Goal: Task Accomplishment & Management: Use online tool/utility

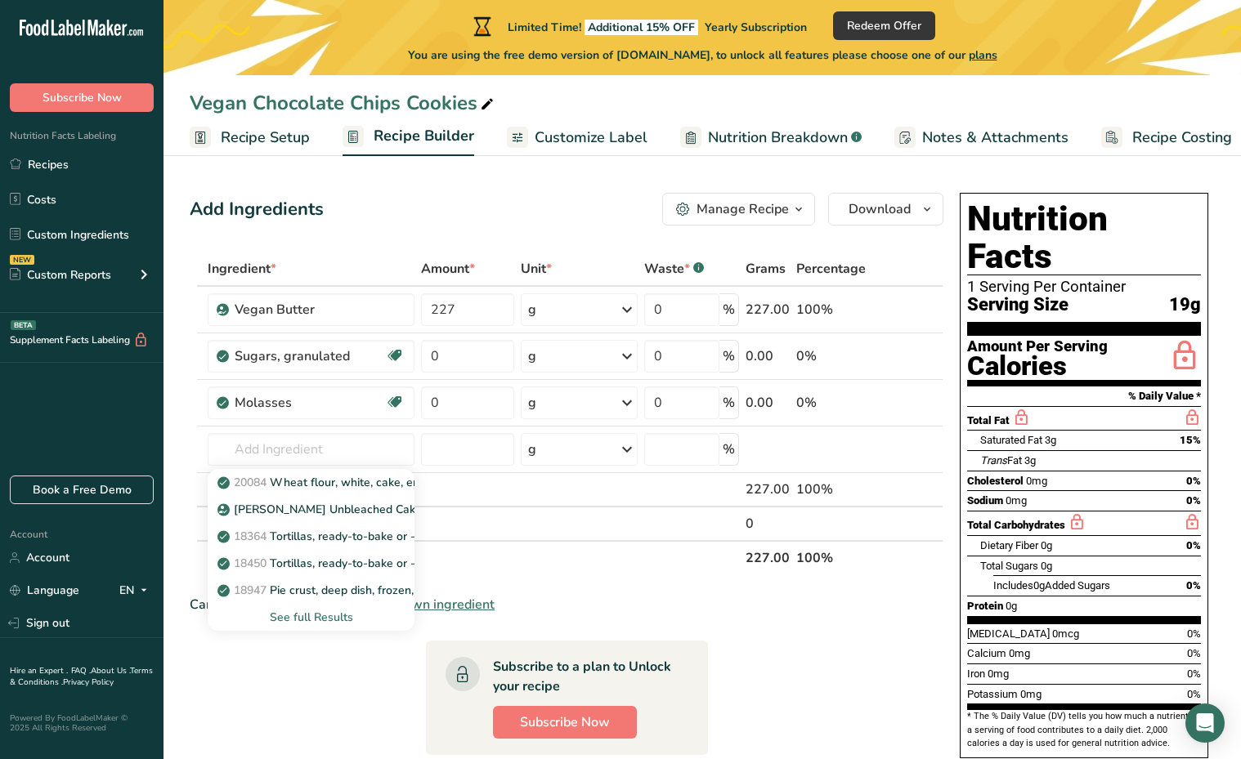
click at [800, 616] on section "Ingredient * Amount * Unit * Waste * .a-a{fill:#347362;}.b-a{fill:#fff;} Grams …" at bounding box center [567, 631] width 754 height 759
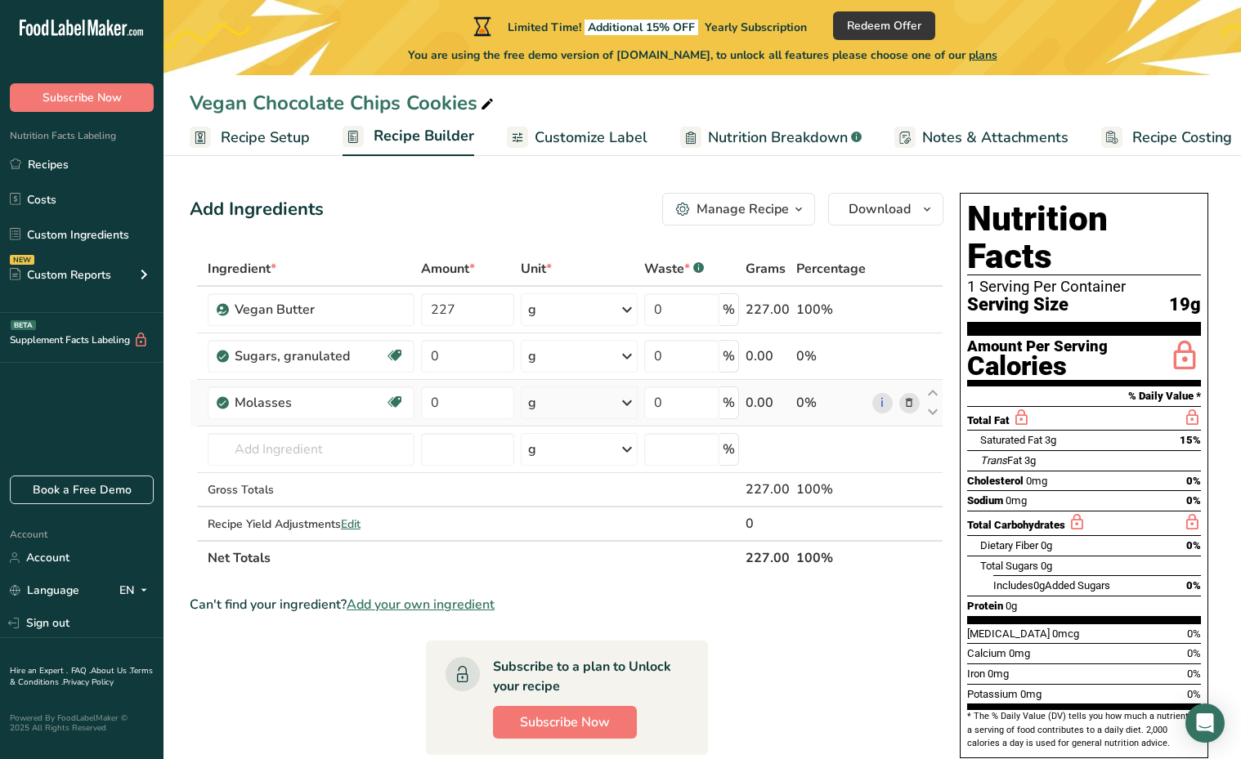
click at [908, 404] on icon at bounding box center [908, 403] width 11 height 17
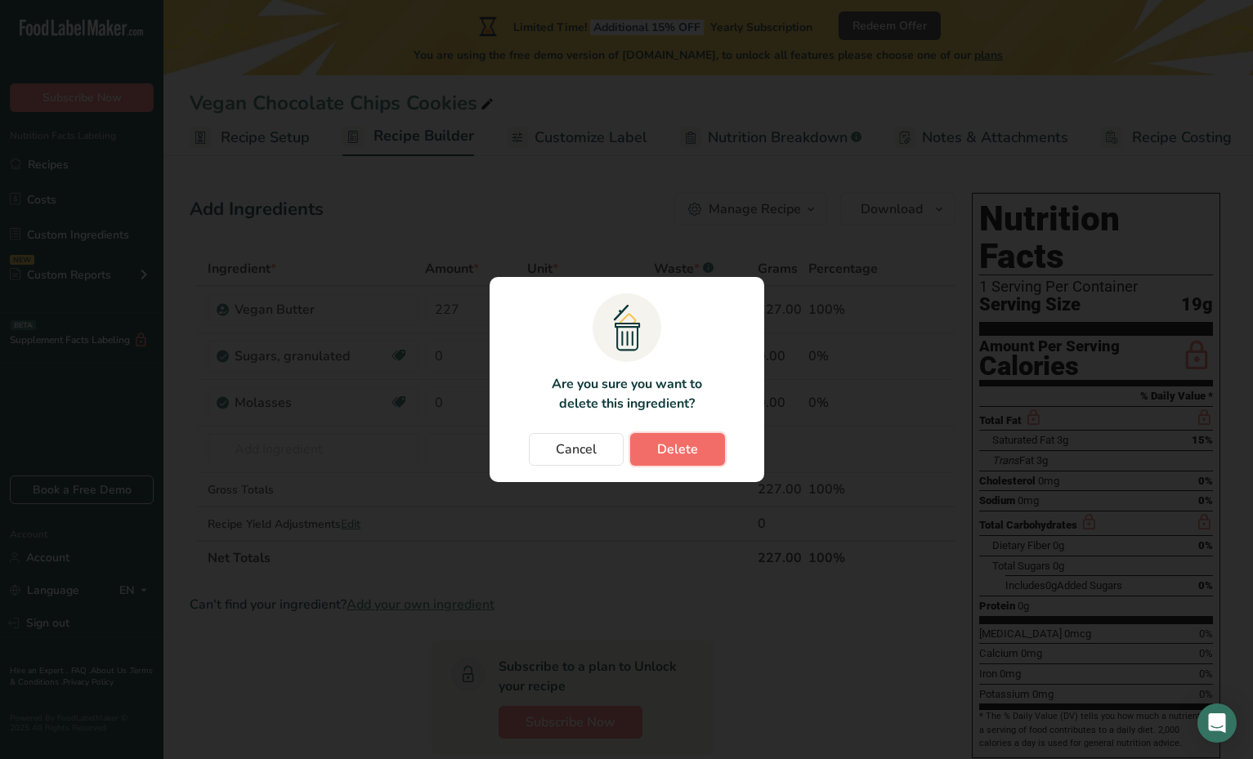
click at [694, 450] on span "Delete" at bounding box center [677, 450] width 41 height 20
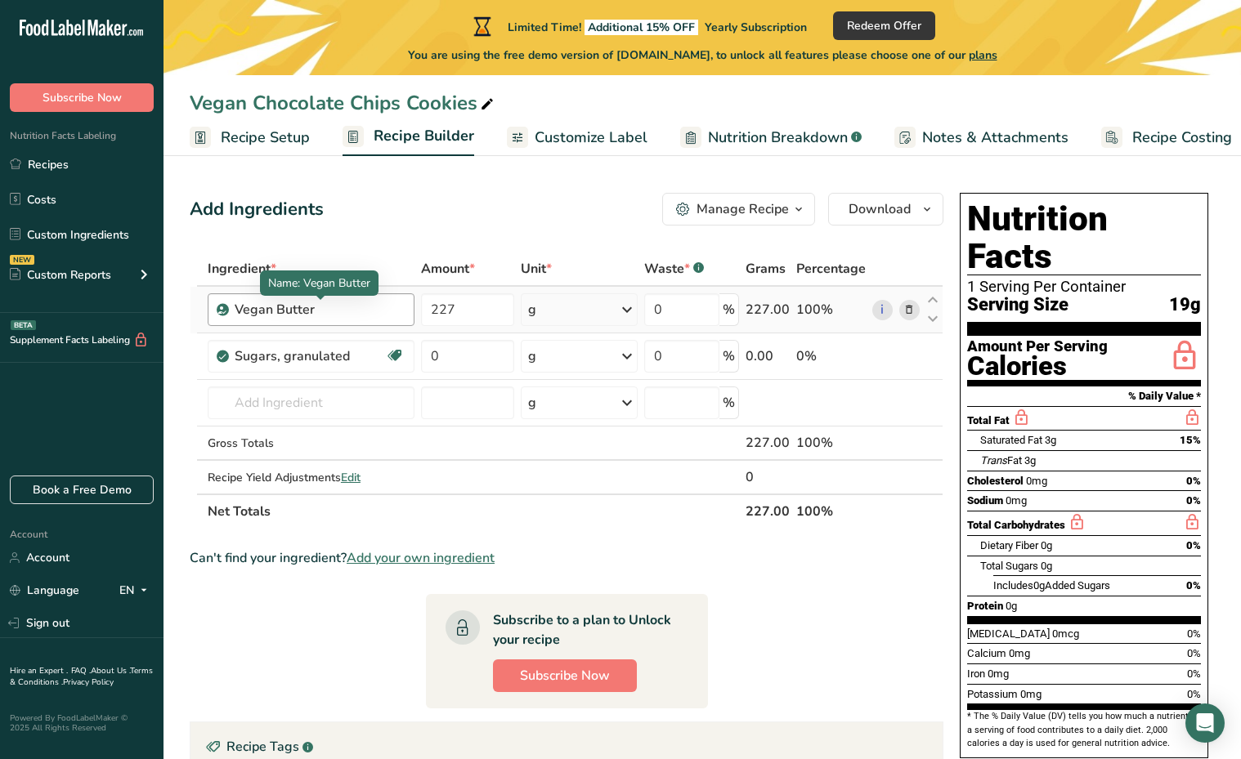
click at [367, 311] on div "Vegan Butter" at bounding box center [320, 310] width 170 height 20
click at [369, 311] on div "Vegan Butter" at bounding box center [320, 310] width 170 height 20
click at [909, 316] on icon at bounding box center [908, 310] width 11 height 17
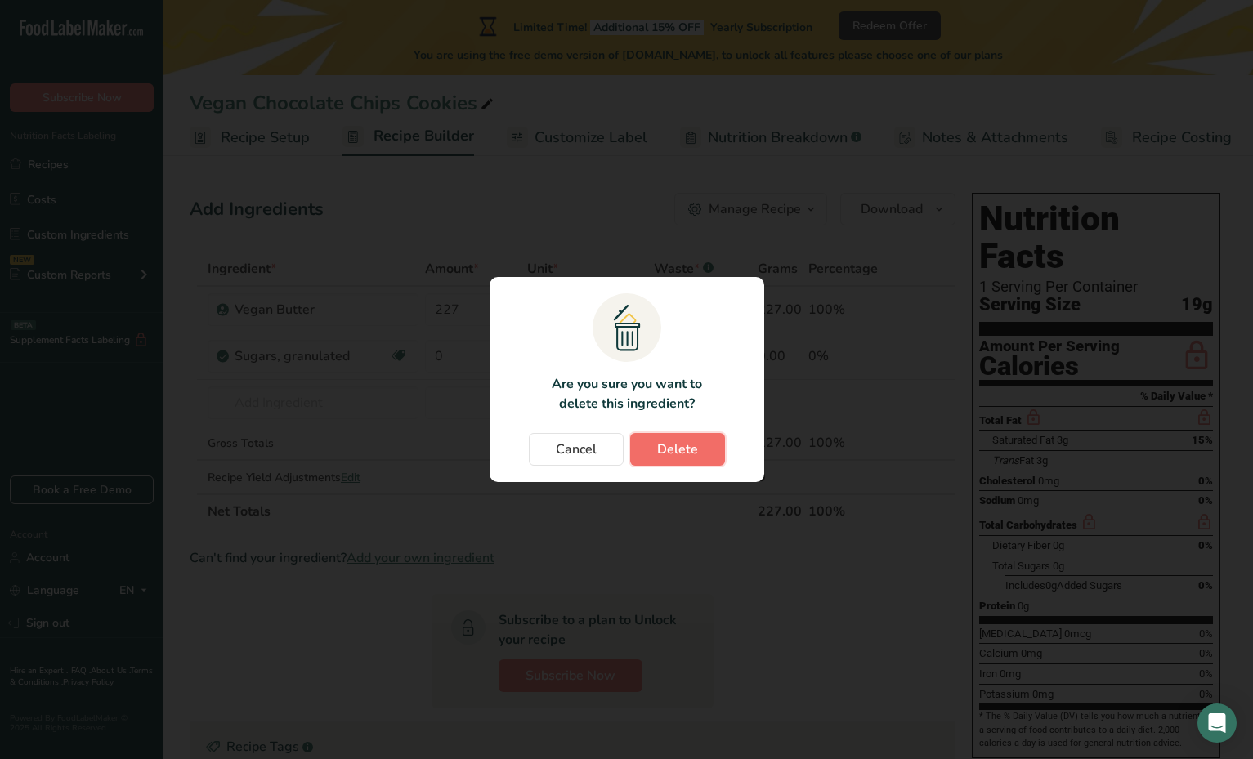
click at [685, 436] on button "Delete" at bounding box center [677, 449] width 95 height 33
type input "0"
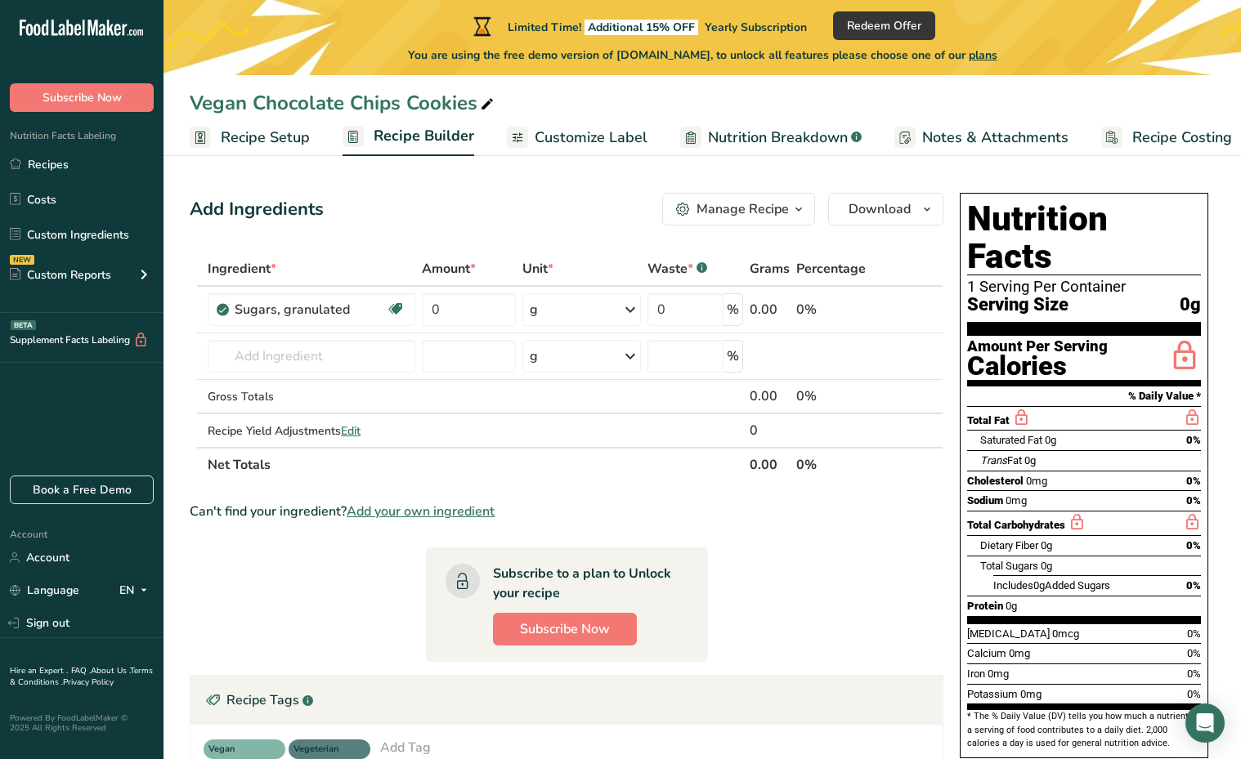
click at [914, 316] on icon at bounding box center [908, 310] width 11 height 17
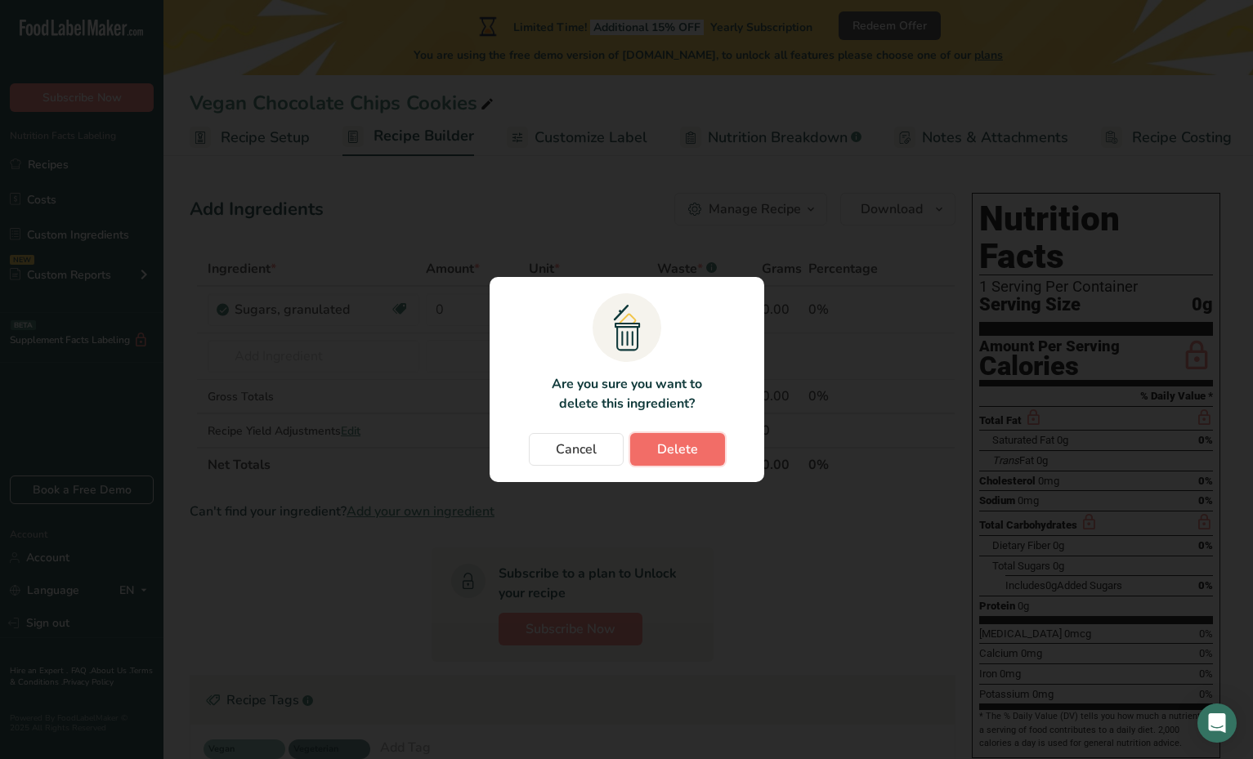
click at [657, 441] on span "Delete" at bounding box center [677, 450] width 41 height 20
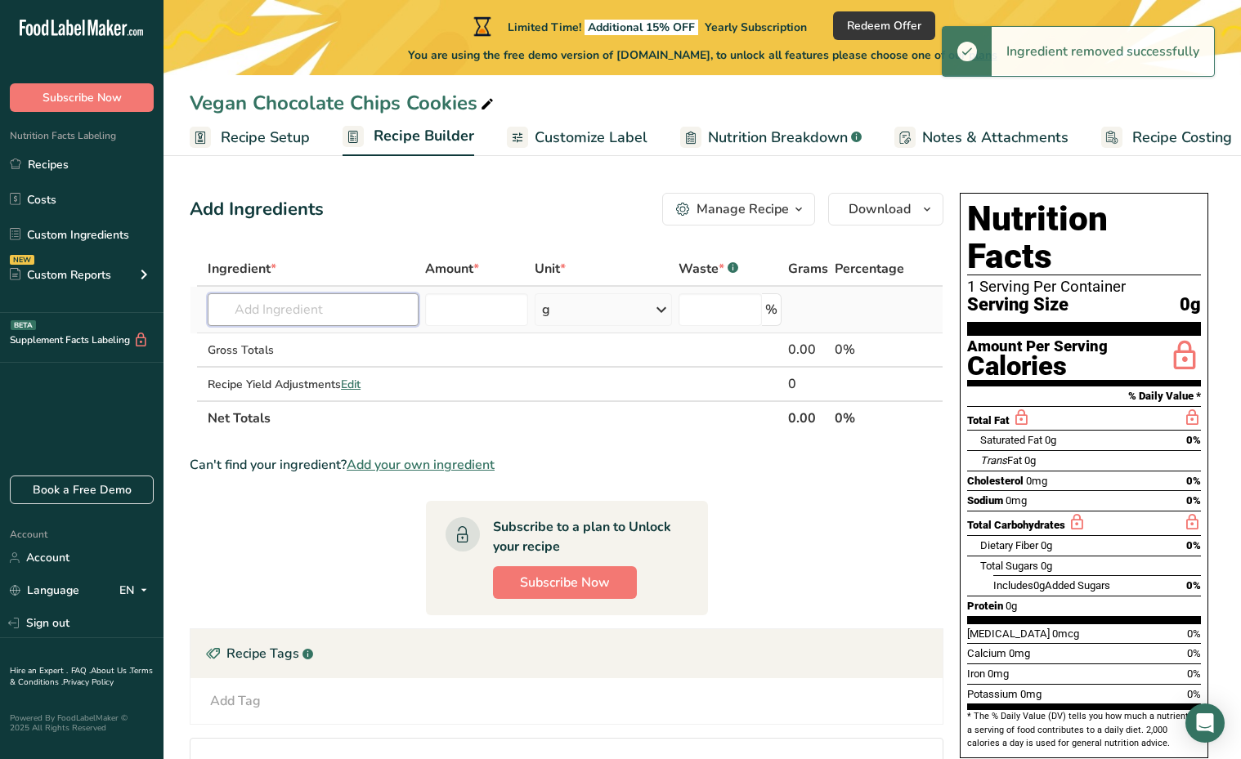
click at [356, 320] on input "text" at bounding box center [313, 309] width 211 height 33
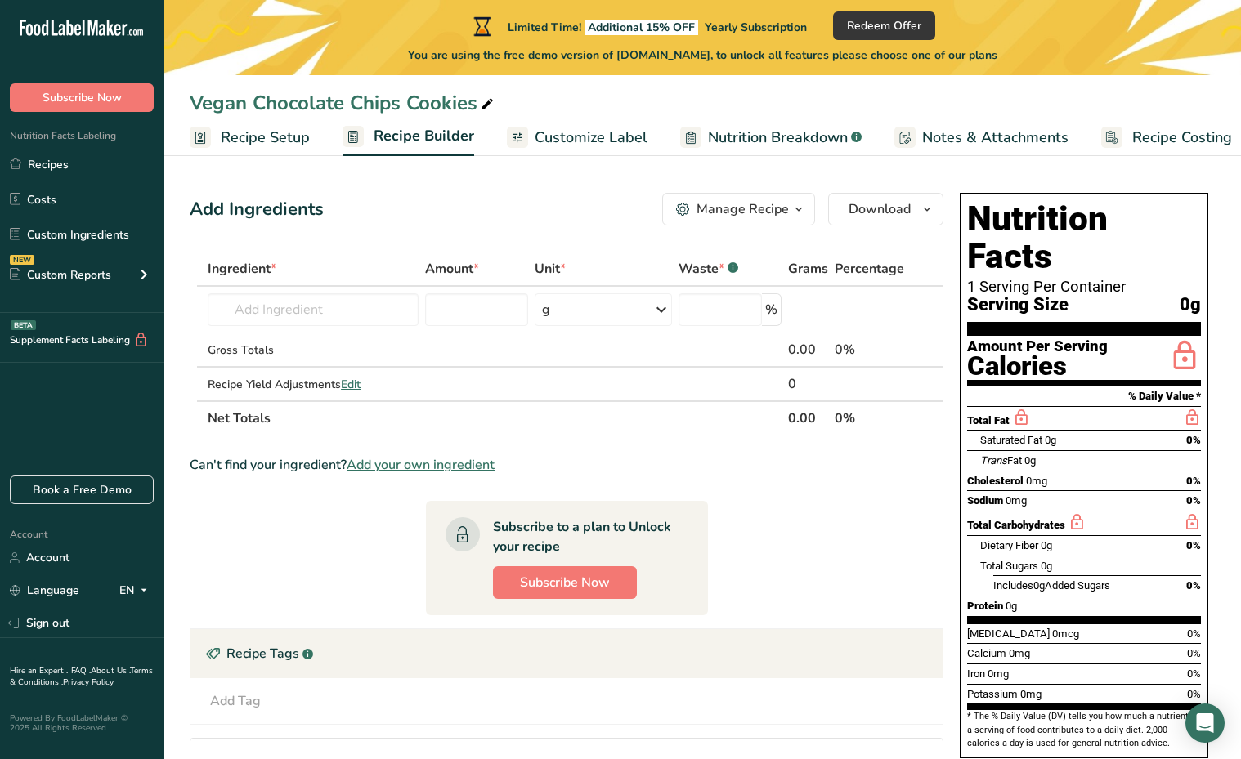
click at [261, 140] on span "Recipe Setup" at bounding box center [265, 138] width 89 height 22
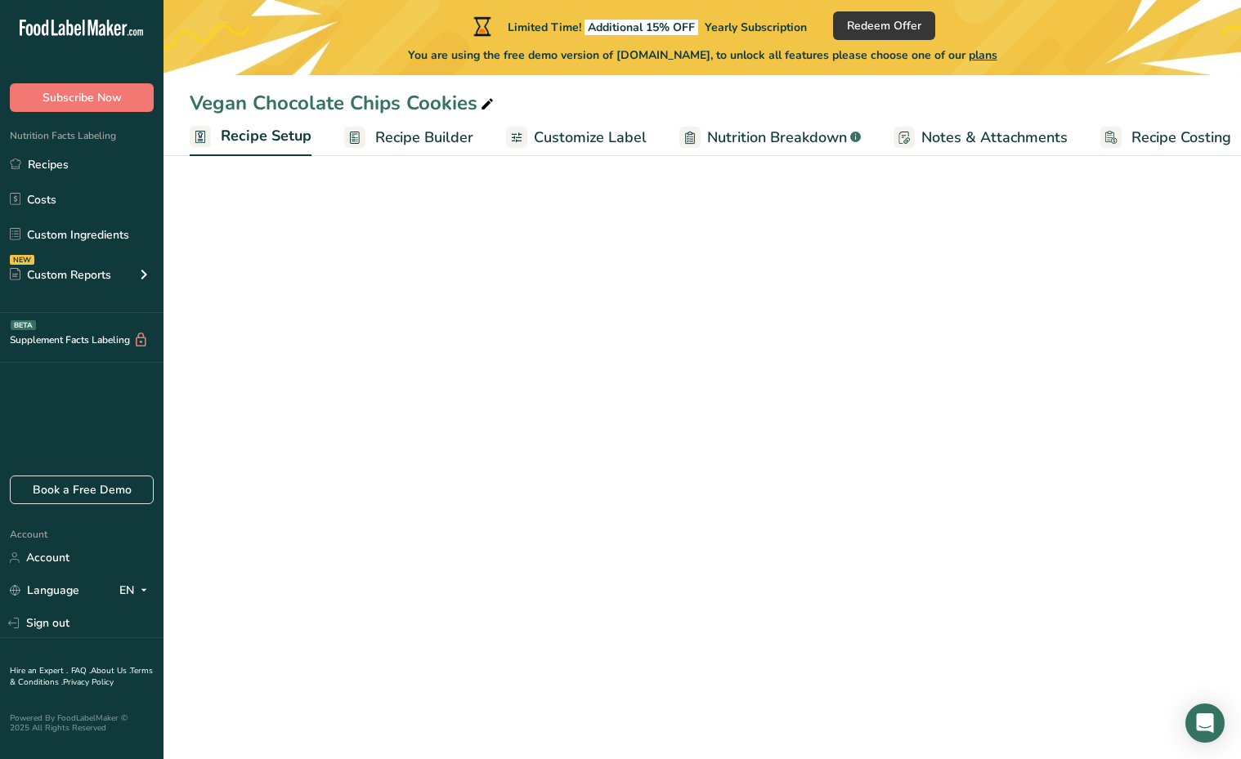
scroll to position [0, 6]
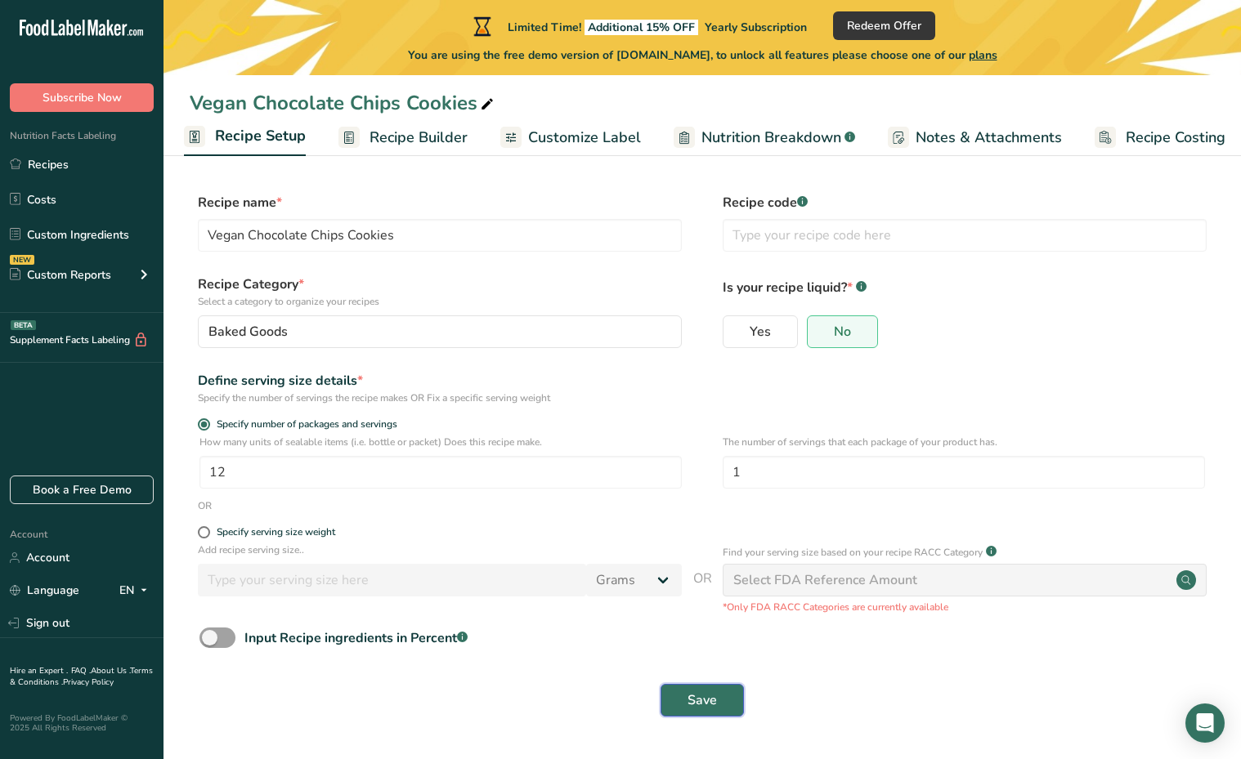
click at [709, 695] on span "Save" at bounding box center [702, 701] width 29 height 20
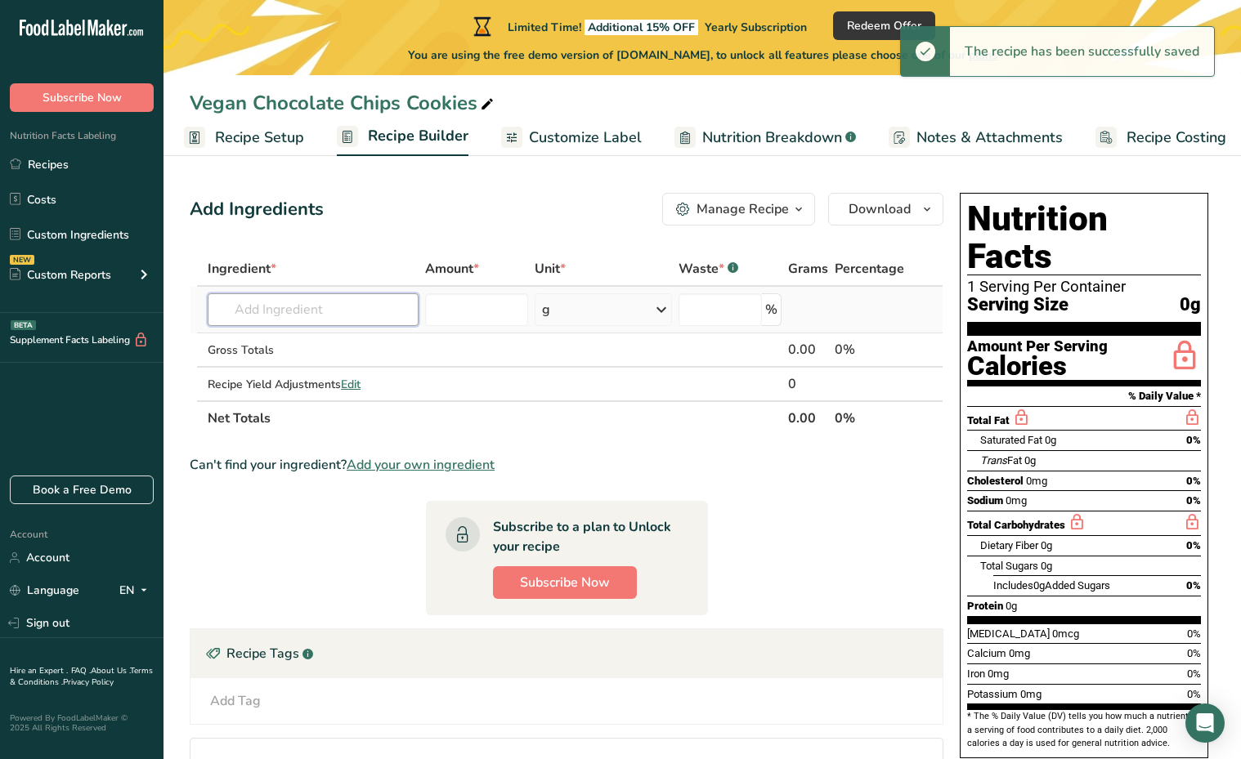
click at [324, 298] on input "text" at bounding box center [313, 309] width 211 height 33
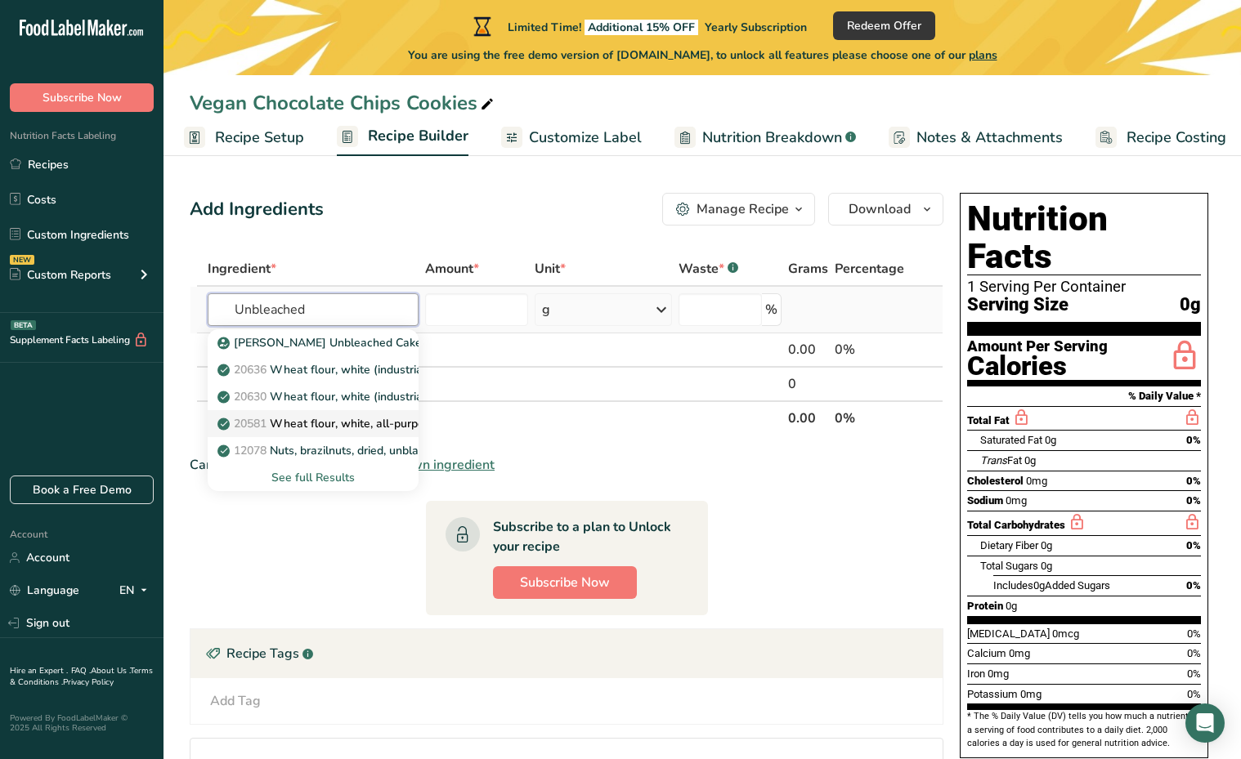
type input "Unbleached"
click at [399, 426] on p "20581 Wheat flour, white, all-purpose, enriched, unbleached" at bounding box center [388, 423] width 334 height 17
type input "Wheat flour, white, all-purpose, enriched, unbleached"
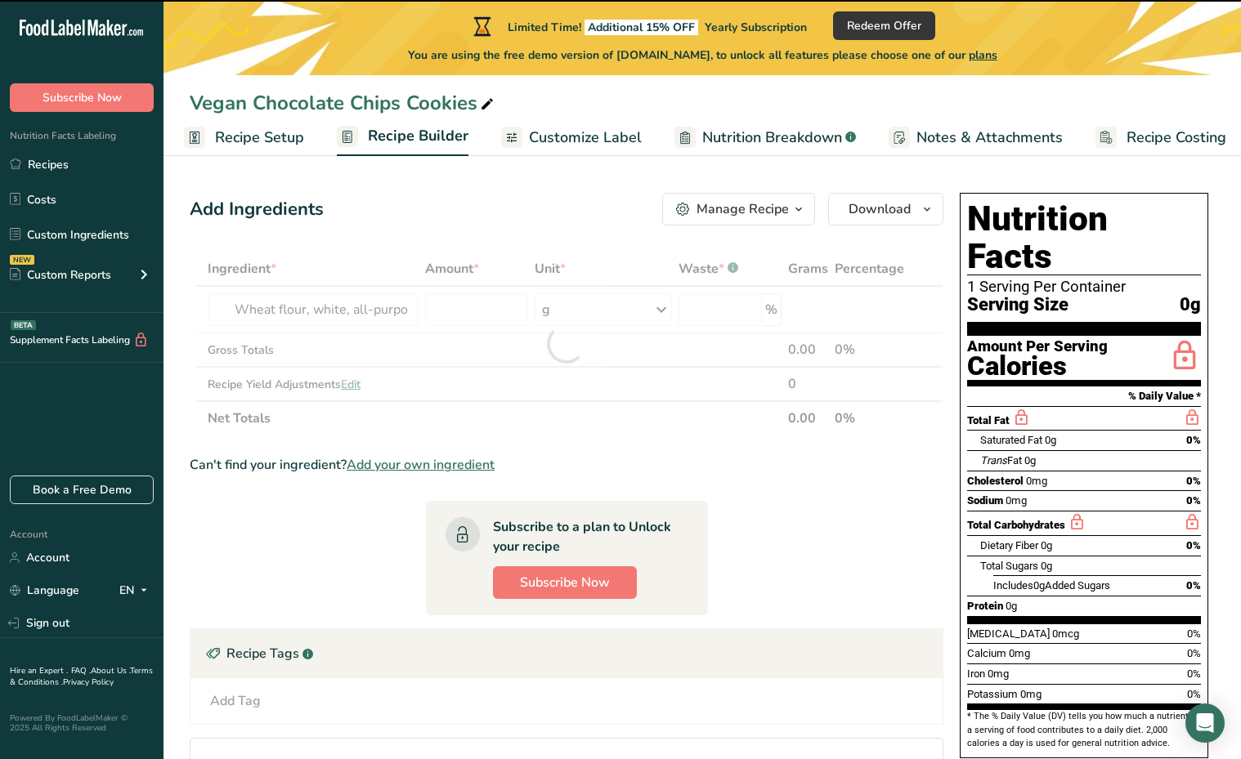
type input "0"
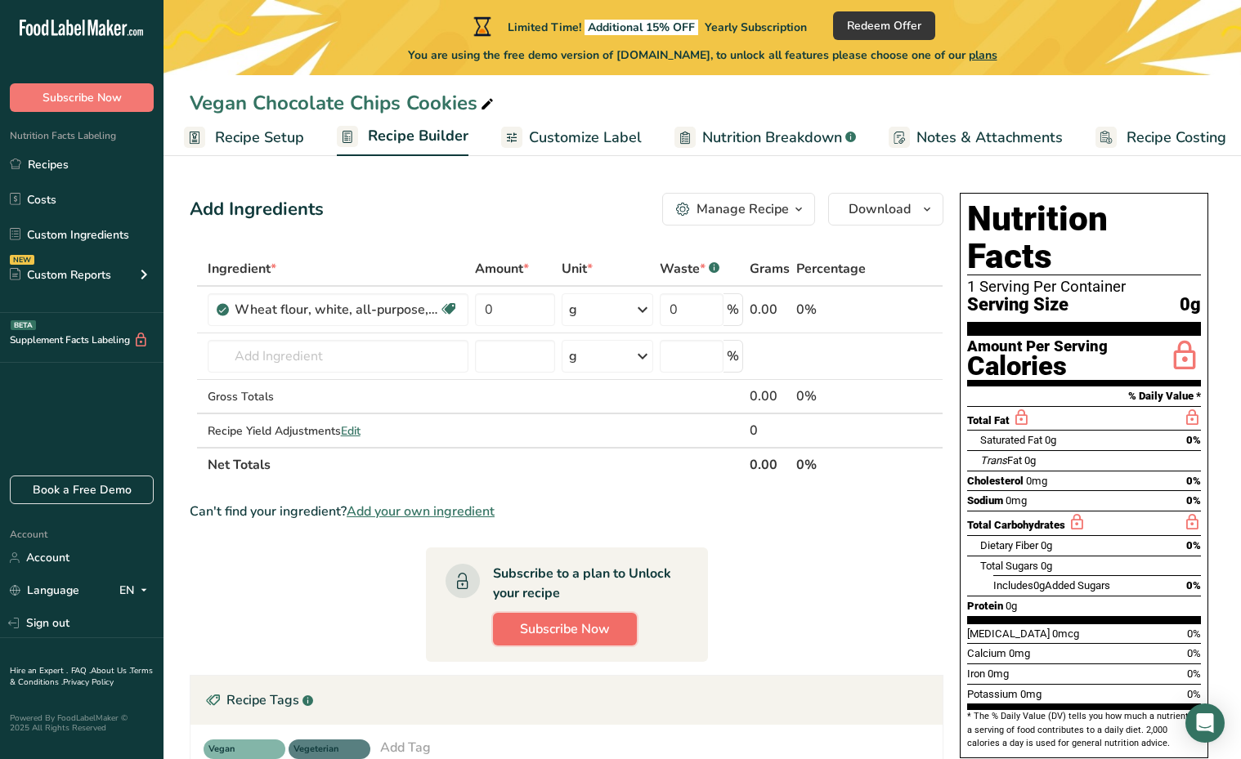
click at [582, 628] on span "Subscribe Now" at bounding box center [565, 630] width 90 height 20
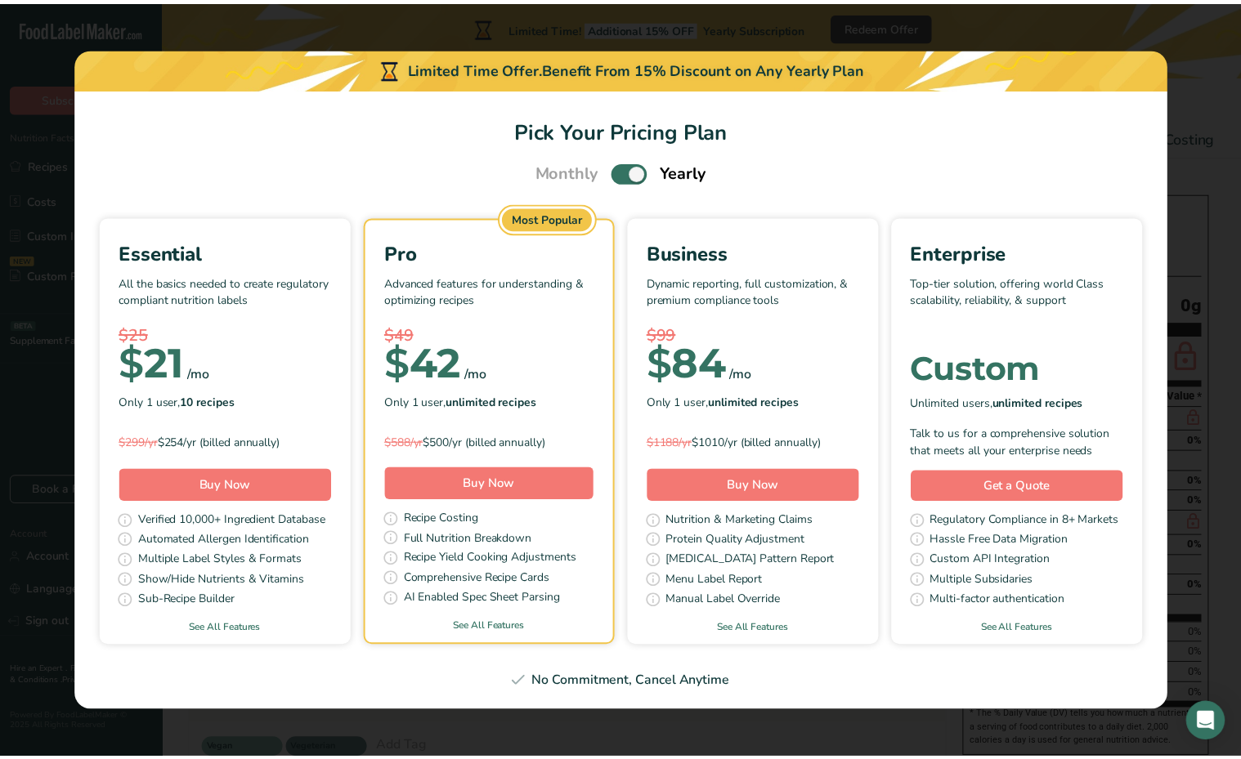
scroll to position [0, 4]
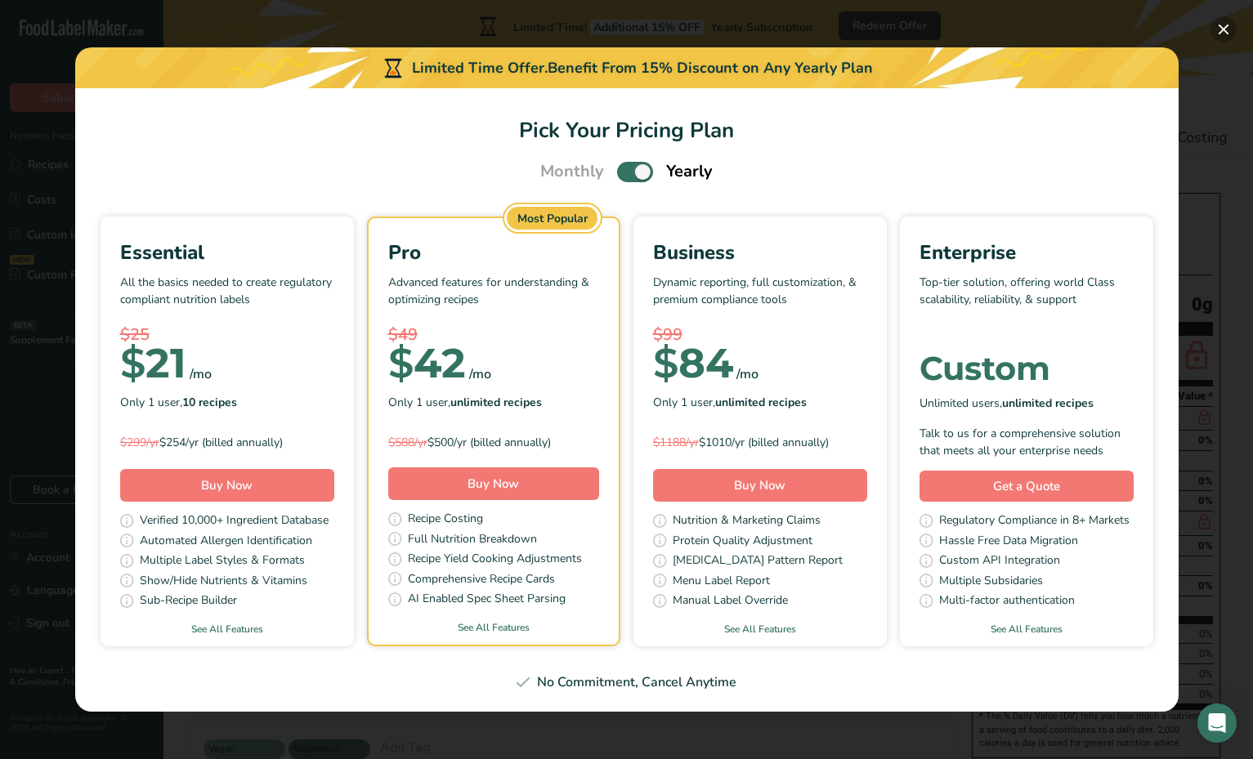
click at [1230, 29] on button "Pick Your Pricing Plan Modal" at bounding box center [1224, 29] width 26 height 26
